Goal: Transaction & Acquisition: Obtain resource

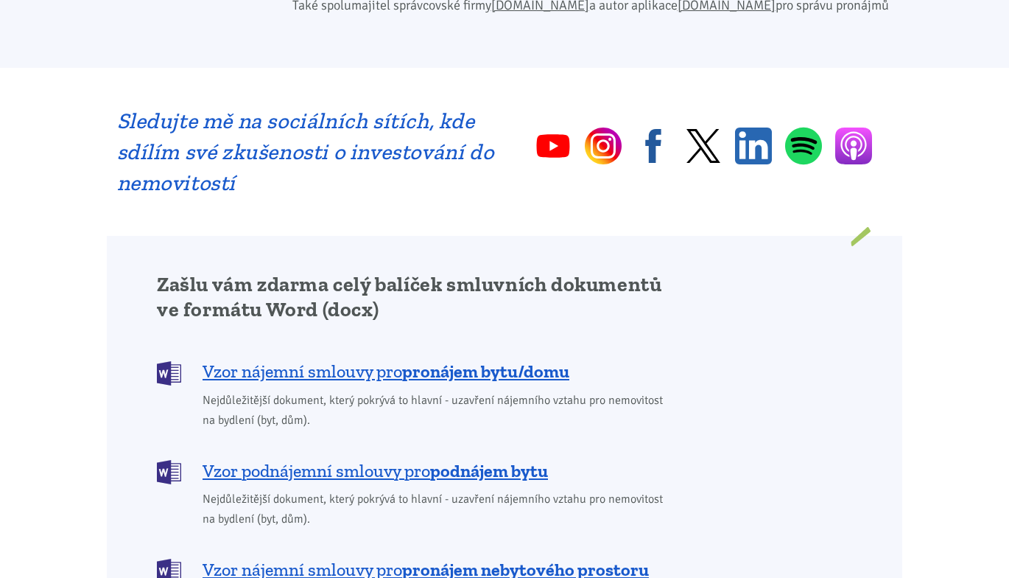
scroll to position [1203, 0]
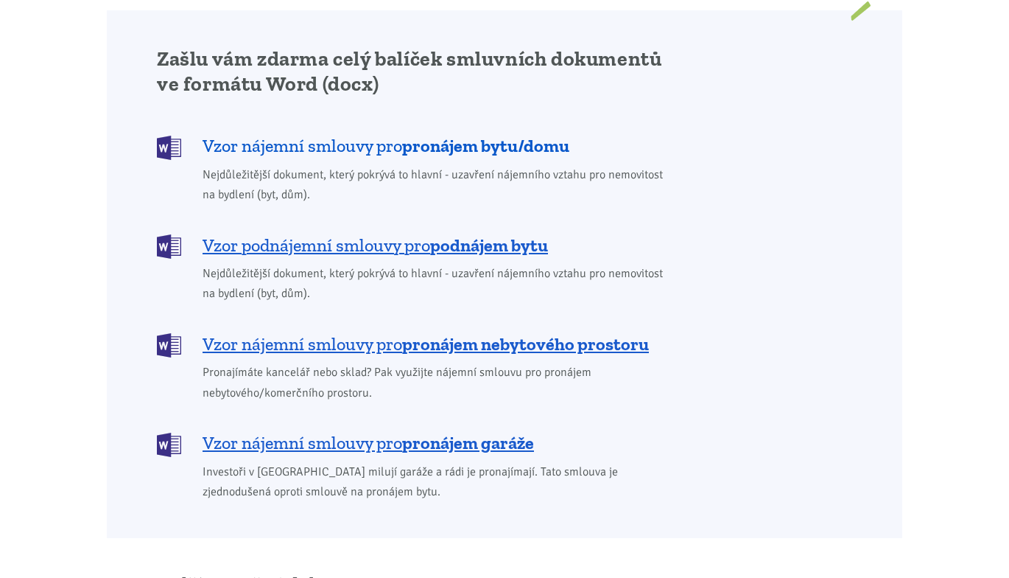
click at [307, 134] on span "Vzor nájemní smlouvy pro pronájem bytu/domu" at bounding box center [386, 146] width 367 height 24
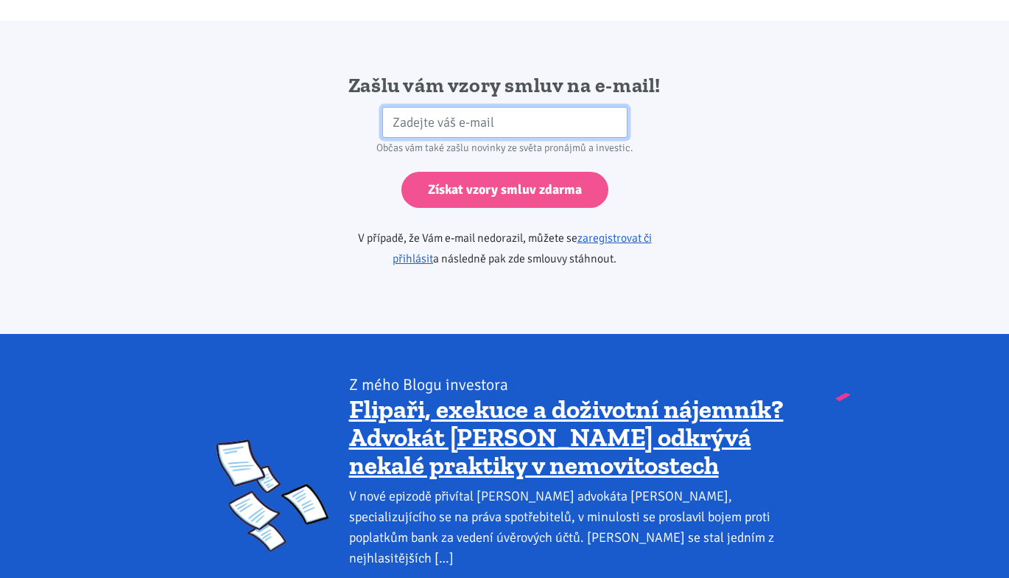
click at [413, 107] on input "email" at bounding box center [504, 123] width 245 height 32
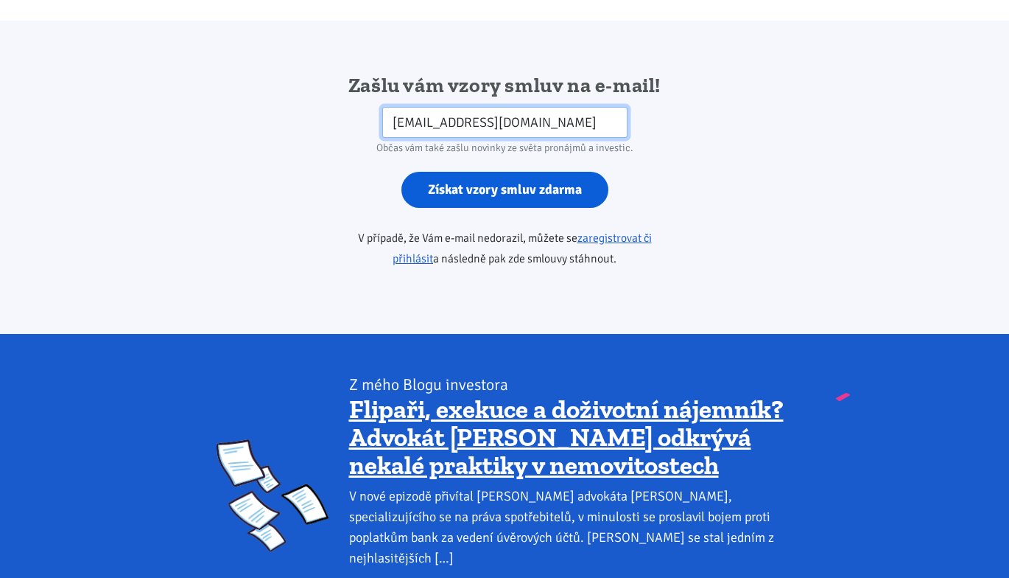
type input "[EMAIL_ADDRESS][DOMAIN_NAME]"
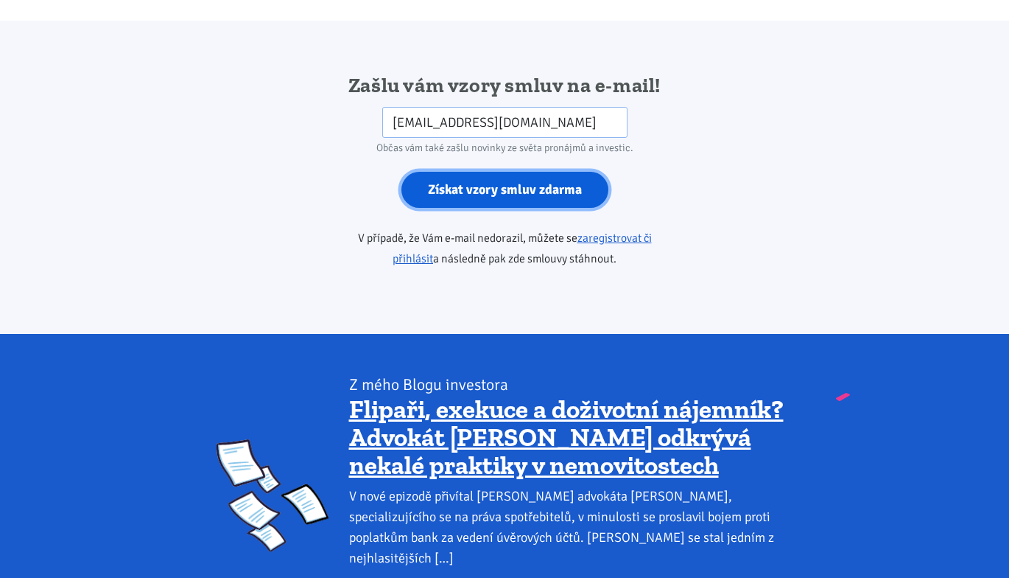
click at [482, 172] on input "Získat vzory smluv zdarma" at bounding box center [505, 190] width 207 height 36
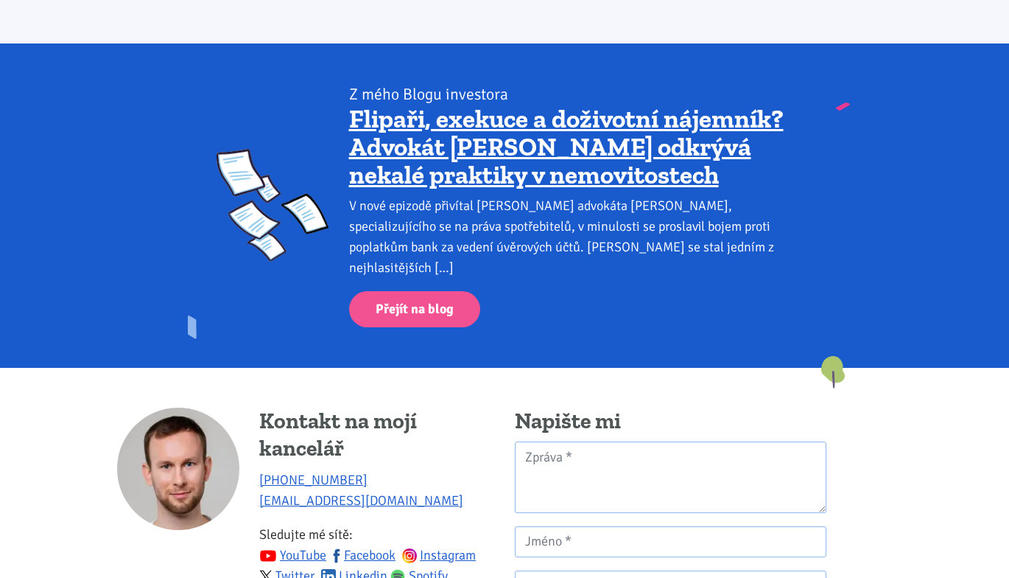
scroll to position [2432, 0]
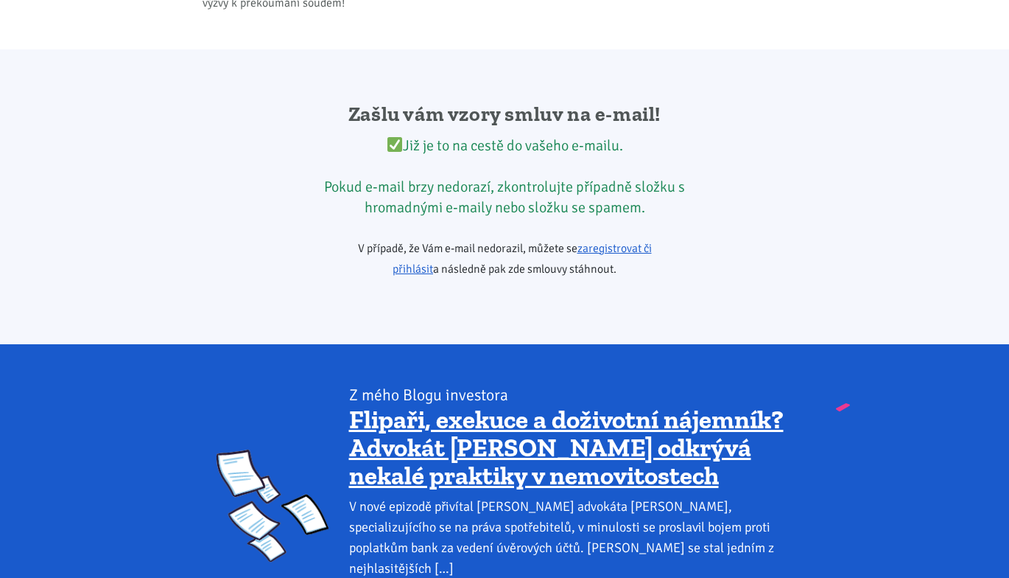
scroll to position [1203, 0]
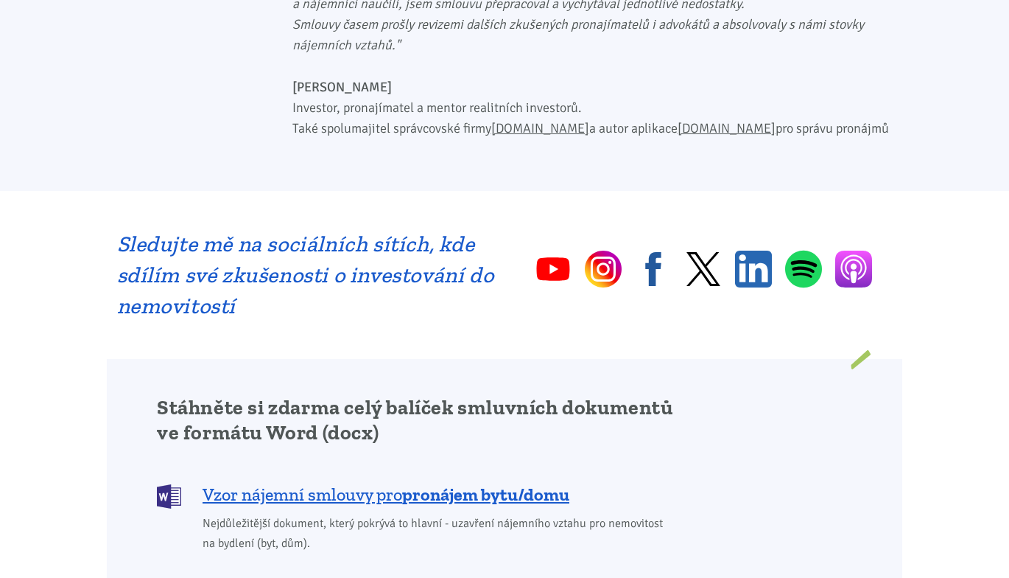
scroll to position [1203, 0]
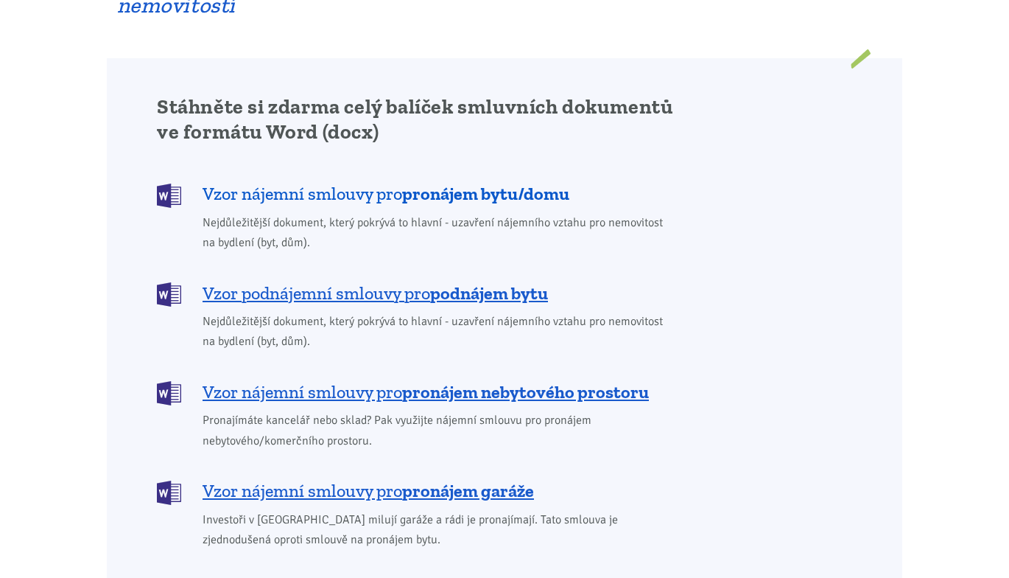
click at [322, 182] on span "Vzor nájemní smlouvy pro pronájem bytu/domu" at bounding box center [386, 194] width 367 height 24
